Goal: Contribute content: Contribute content

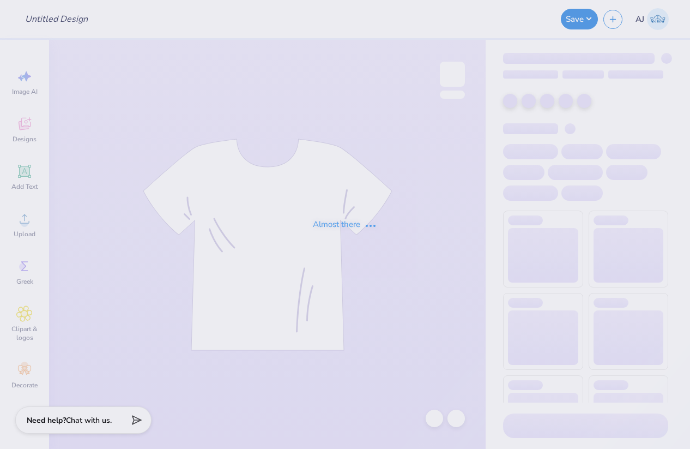
type input "info night"
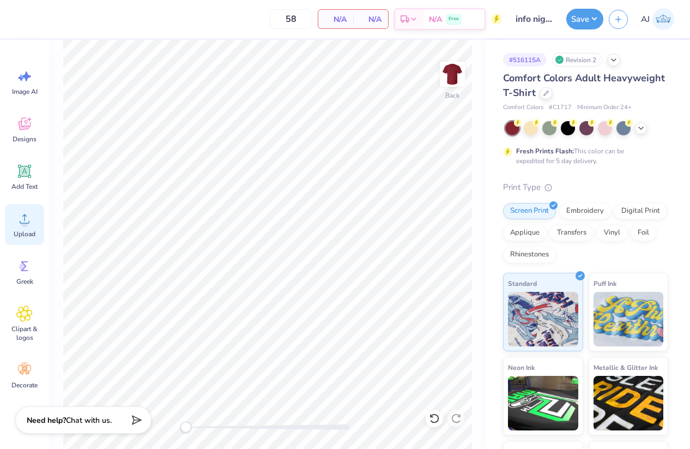
click at [33, 219] on div "Upload" at bounding box center [24, 224] width 39 height 41
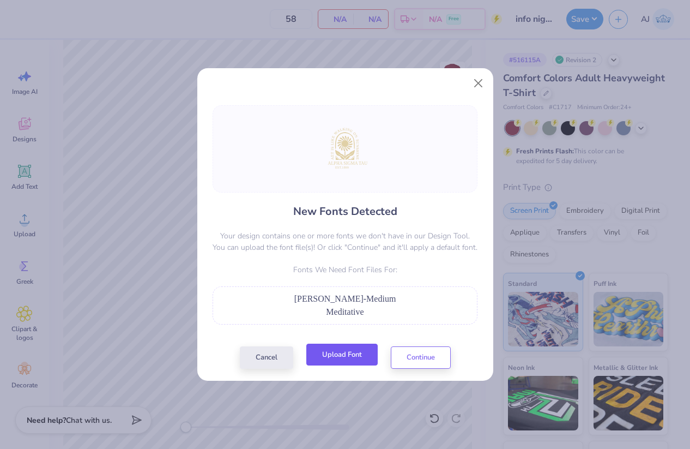
click at [344, 357] on button "Upload Font" at bounding box center [341, 354] width 71 height 22
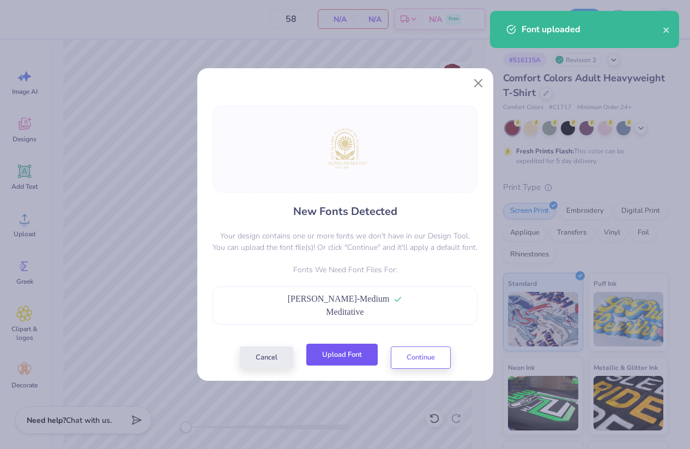
click at [350, 346] on button "Upload Font" at bounding box center [341, 354] width 71 height 22
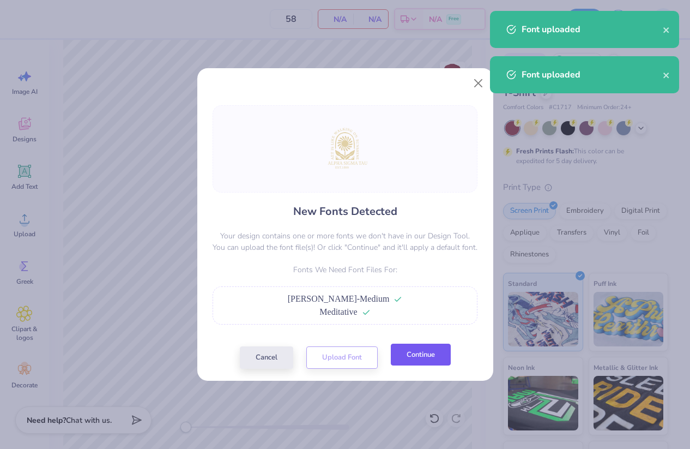
click at [415, 360] on button "Continue" at bounding box center [421, 354] width 60 height 22
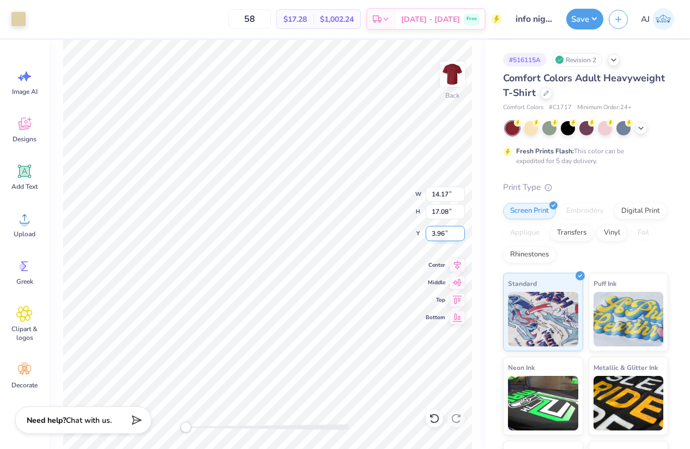
type input "4.99"
type input "8.42"
type input "5.58"
type input "14.17"
type input "17.08"
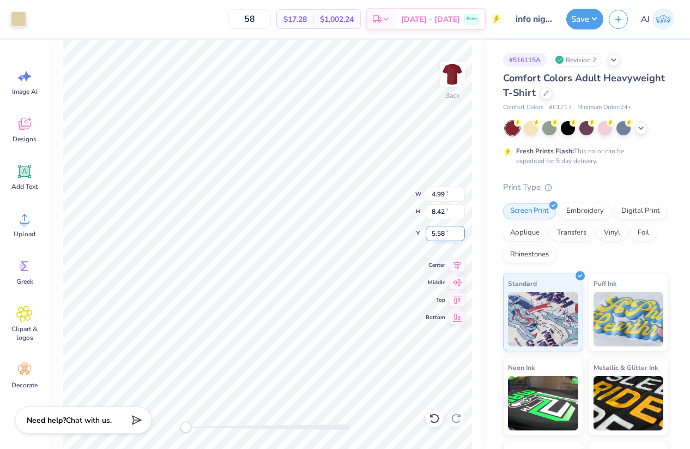
type input "3.96"
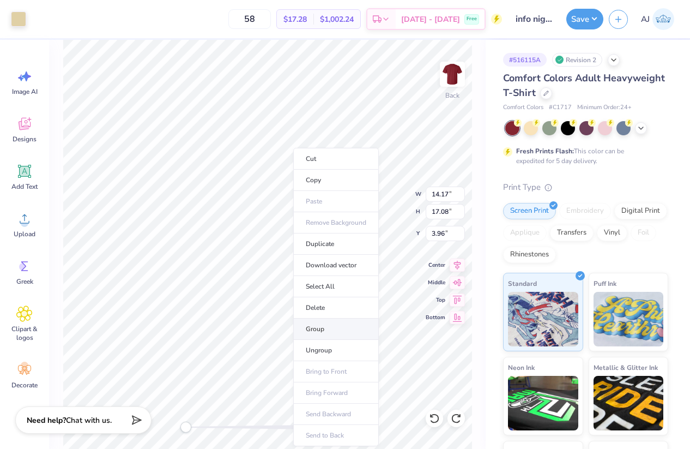
click at [318, 329] on li "Group" at bounding box center [336, 328] width 86 height 21
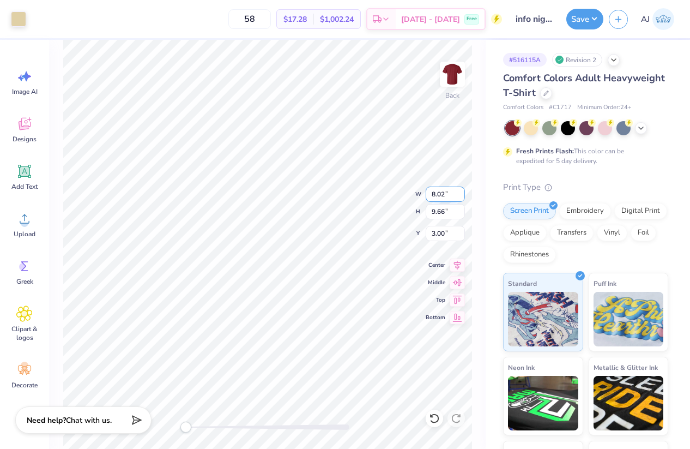
click at [433, 191] on input "8.02" at bounding box center [445, 193] width 39 height 15
type input "8"
click at [440, 195] on input "7.98" at bounding box center [445, 193] width 39 height 15
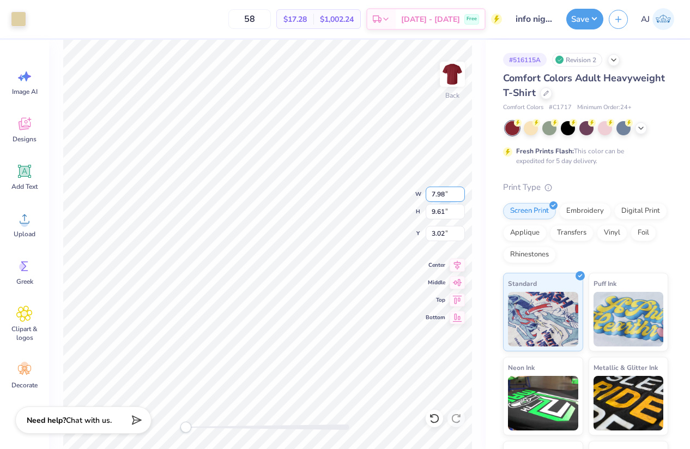
click at [440, 195] on input "7.98" at bounding box center [445, 193] width 39 height 15
type input "8"
click at [597, 20] on button "Save" at bounding box center [584, 17] width 37 height 21
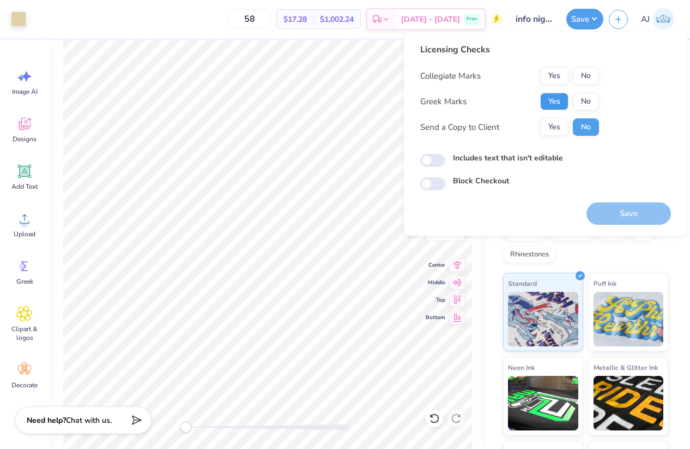
click at [560, 94] on button "Yes" at bounding box center [554, 101] width 28 height 17
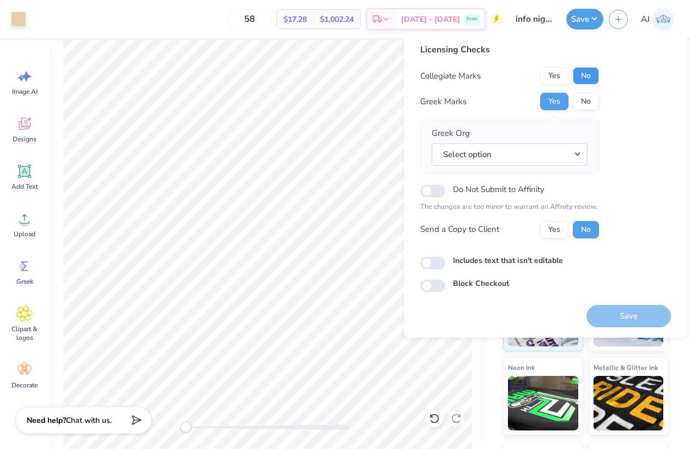
click at [579, 75] on button "No" at bounding box center [586, 75] width 26 height 17
click at [495, 160] on button "Select option" at bounding box center [510, 154] width 156 height 22
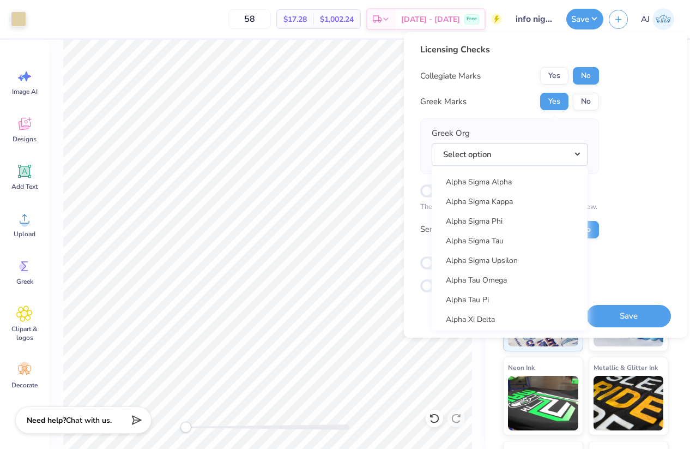
scroll to position [914, 0]
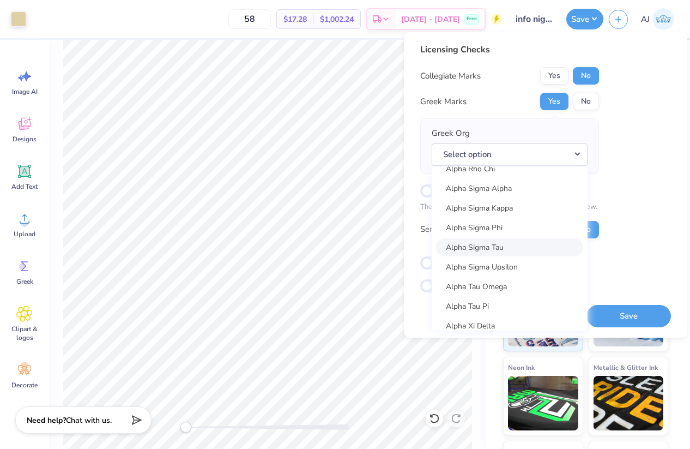
click at [492, 250] on link "Alpha Sigma Tau" at bounding box center [509, 247] width 147 height 18
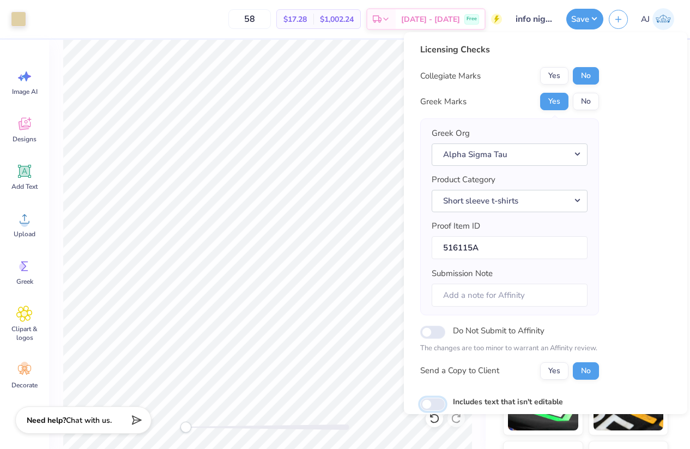
click at [434, 398] on input "Includes text that isn't editable" at bounding box center [432, 403] width 25 height 13
checkbox input "true"
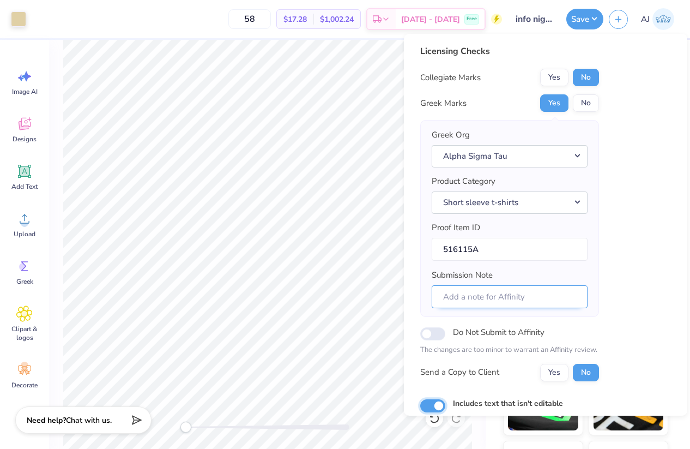
scroll to position [65, 0]
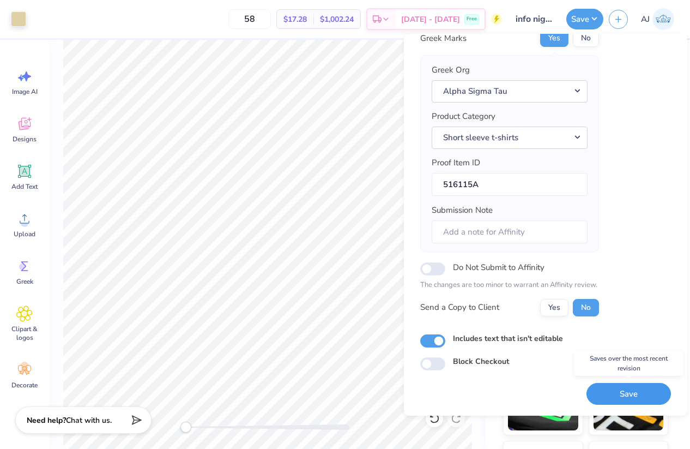
click at [621, 396] on button "Save" at bounding box center [629, 394] width 84 height 22
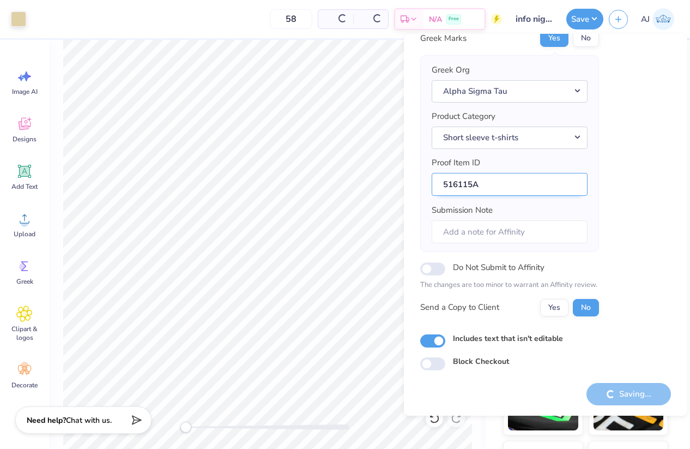
scroll to position [0, 0]
